Goal: Check status: Check status

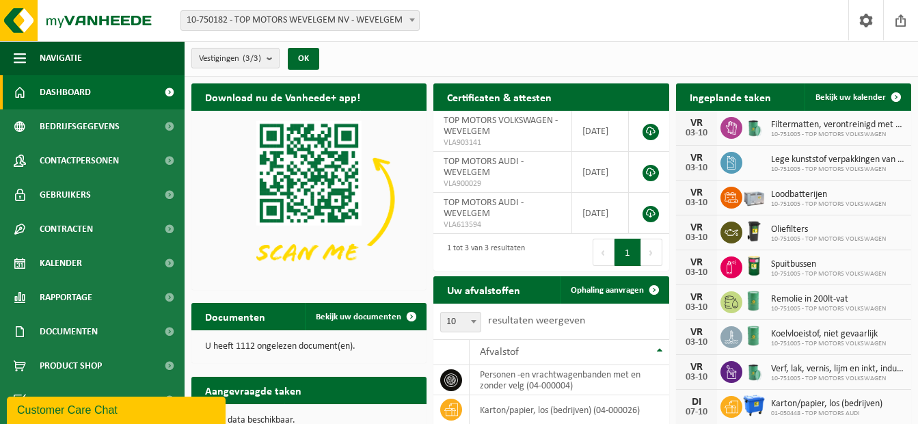
click at [273, 59] on b "submit" at bounding box center [272, 58] width 12 height 19
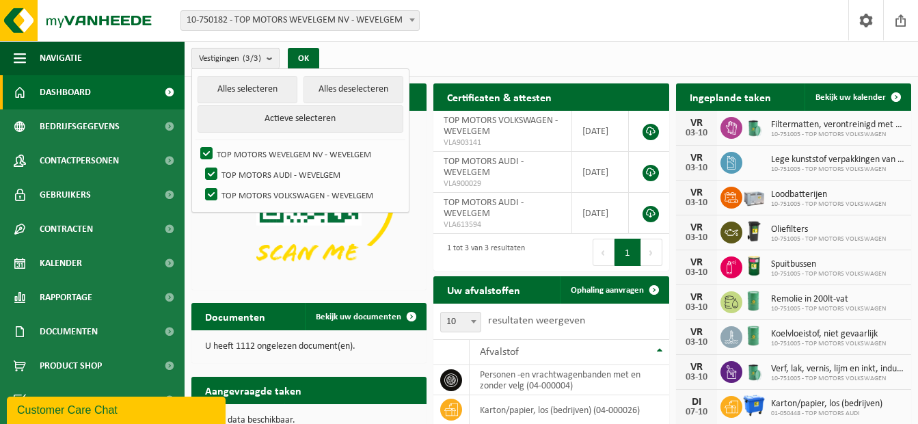
click at [269, 57] on b "submit" at bounding box center [272, 59] width 12 height 20
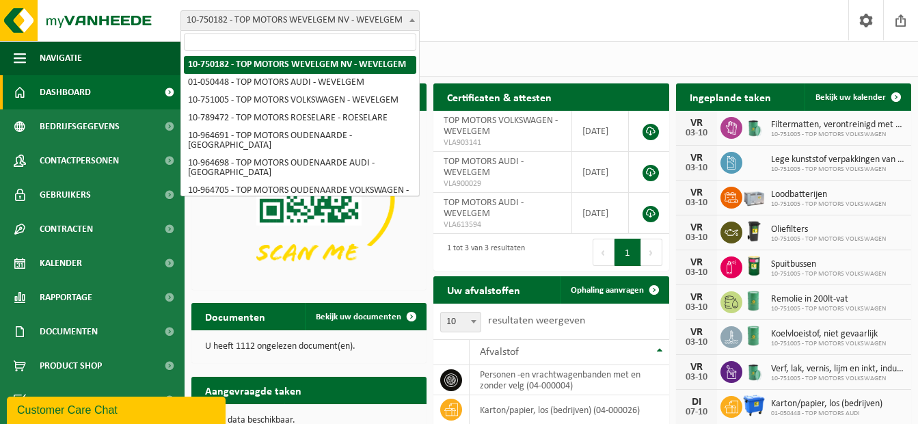
click at [412, 20] on b at bounding box center [411, 19] width 5 height 3
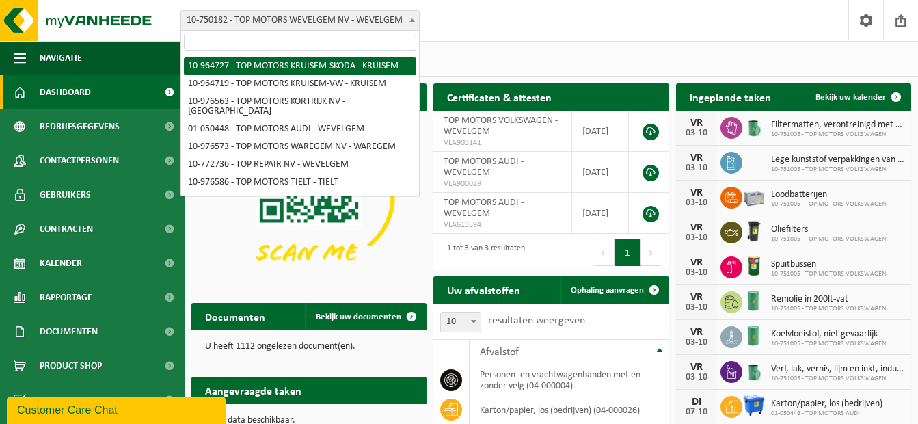
scroll to position [186, 0]
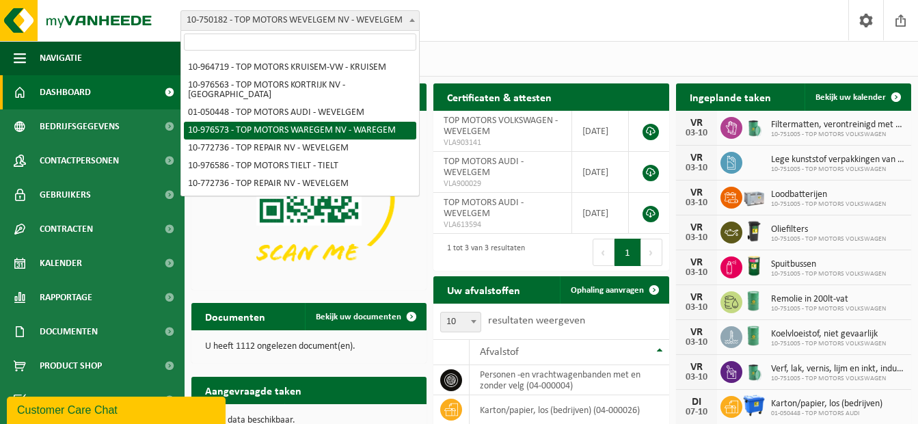
select select "158918"
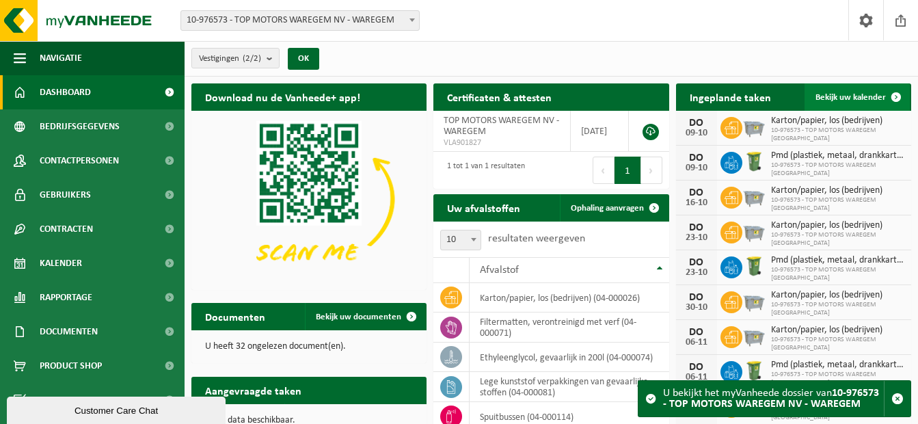
click at [894, 91] on span at bounding box center [895, 96] width 27 height 27
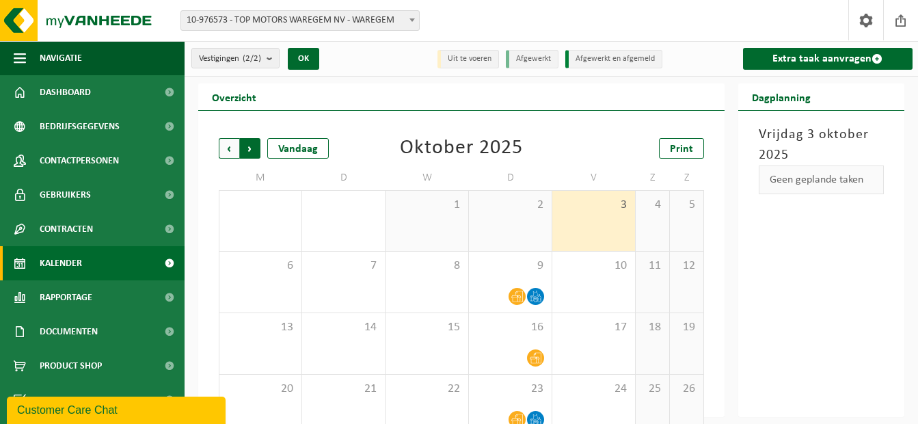
click at [229, 144] on span "Vorige" at bounding box center [229, 148] width 20 height 20
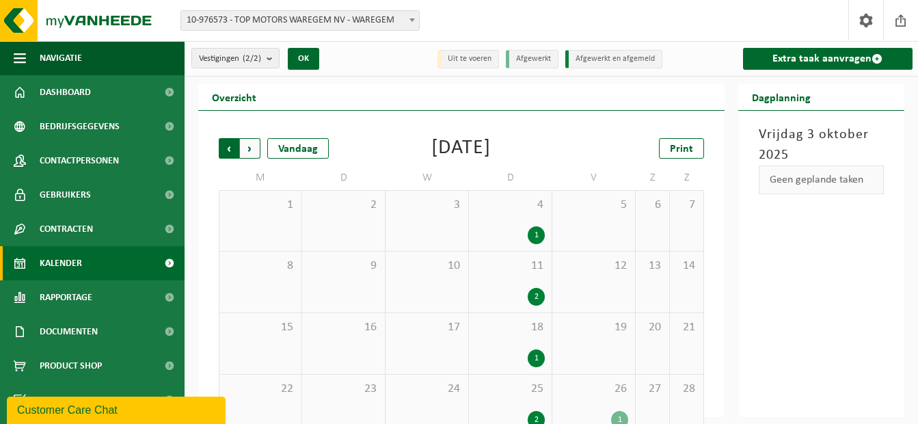
click at [252, 143] on span "Volgende" at bounding box center [250, 148] width 20 height 20
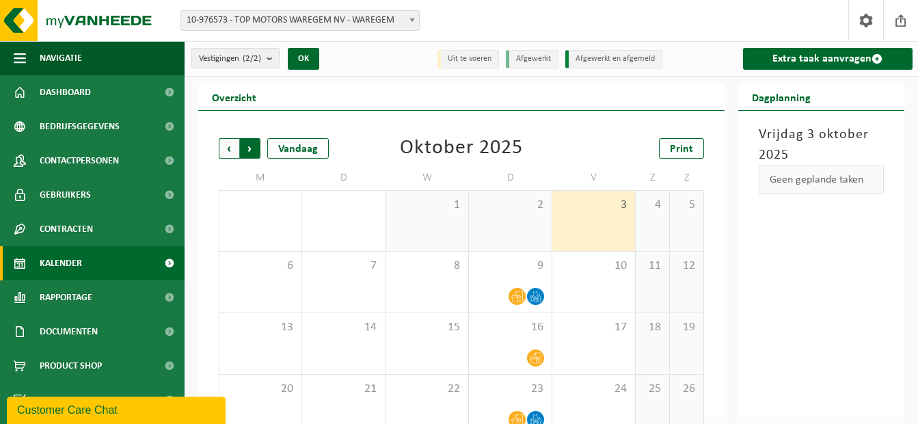
click at [228, 146] on span "Vorige" at bounding box center [229, 148] width 20 height 20
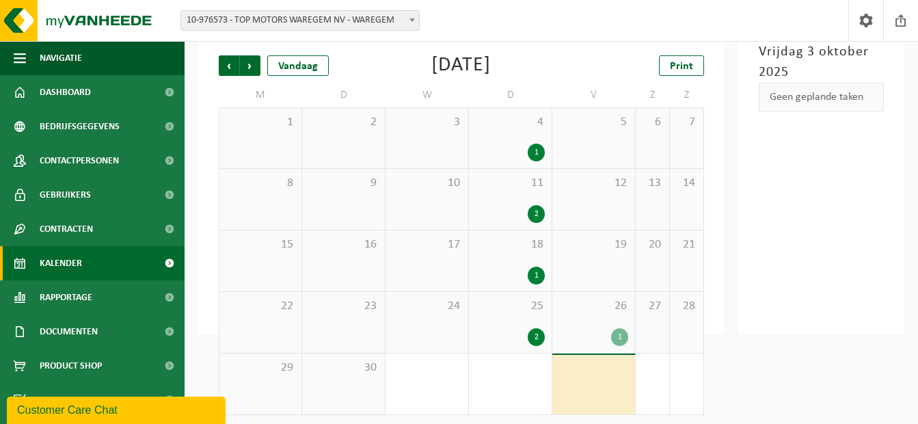
scroll to position [87, 0]
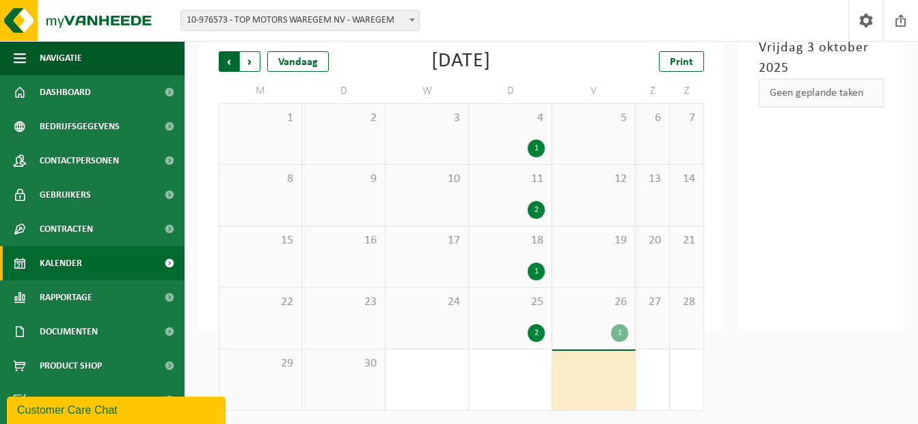
click at [251, 64] on span "Volgende" at bounding box center [250, 61] width 20 height 20
